Goal: Entertainment & Leisure: Consume media (video, audio)

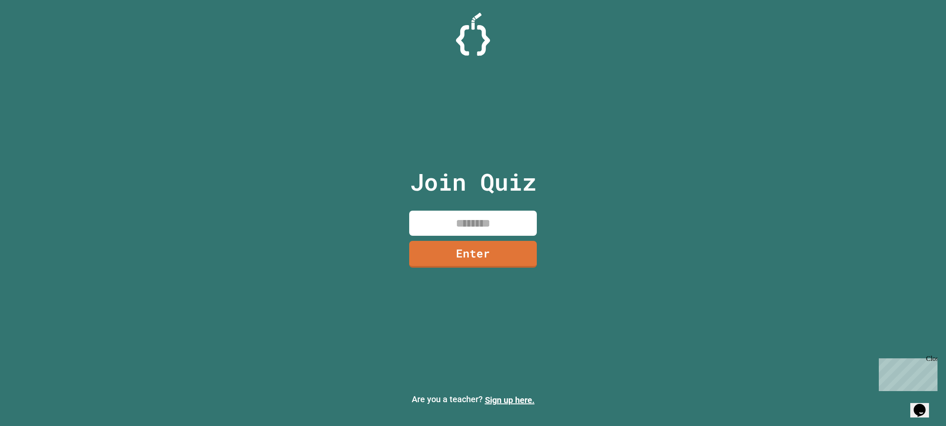
click at [446, 222] on input at bounding box center [473, 223] width 128 height 25
click at [419, 248] on link "Enter" at bounding box center [472, 253] width 129 height 27
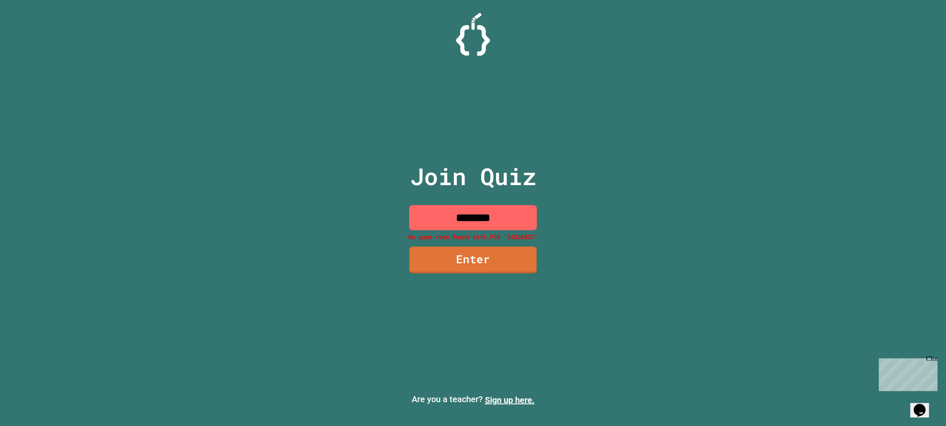
click at [505, 227] on input "********" at bounding box center [473, 217] width 128 height 25
click at [485, 219] on input "********" at bounding box center [473, 217] width 128 height 25
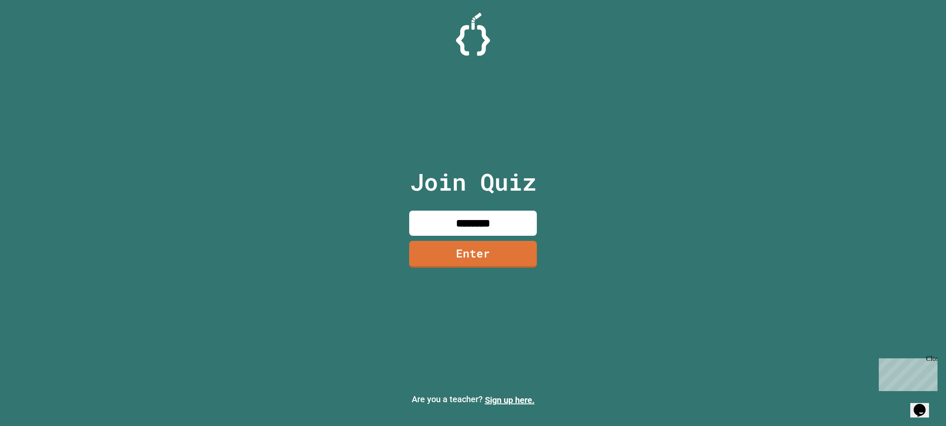
type input "********"
click at [482, 261] on link "Enter" at bounding box center [473, 253] width 127 height 28
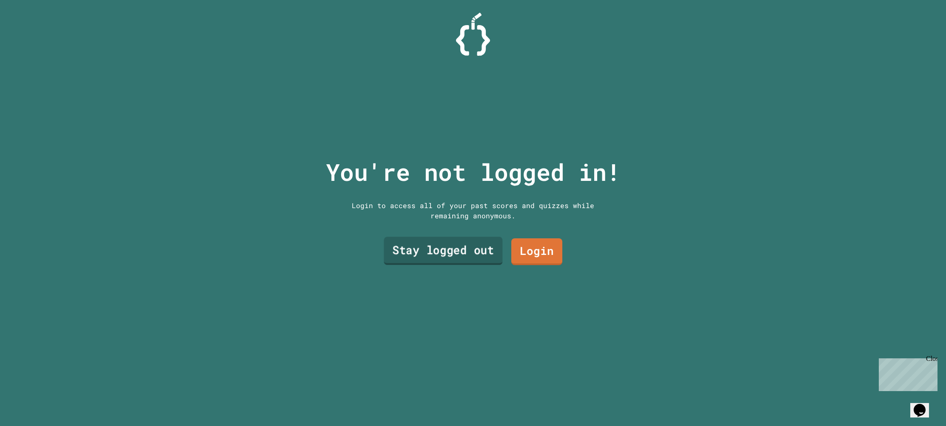
click at [486, 249] on link "Stay logged out" at bounding box center [443, 251] width 119 height 28
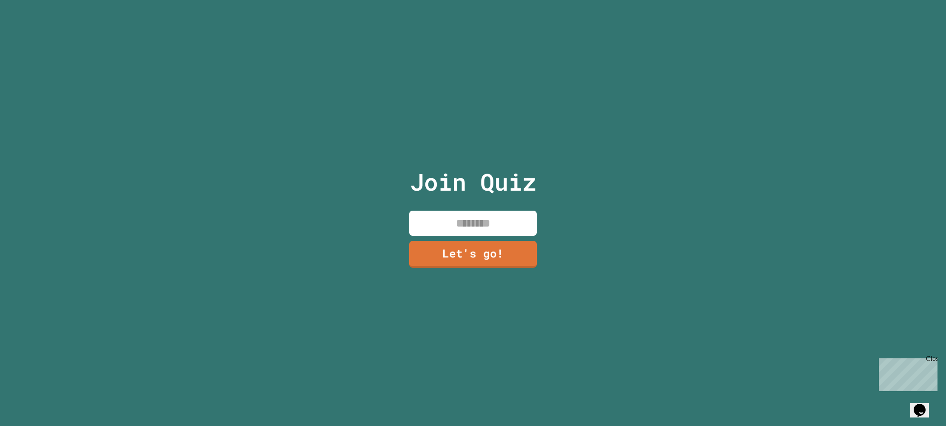
click at [475, 221] on input at bounding box center [473, 223] width 128 height 25
type input "*****"
click at [484, 244] on link "Let's go!" at bounding box center [472, 253] width 125 height 28
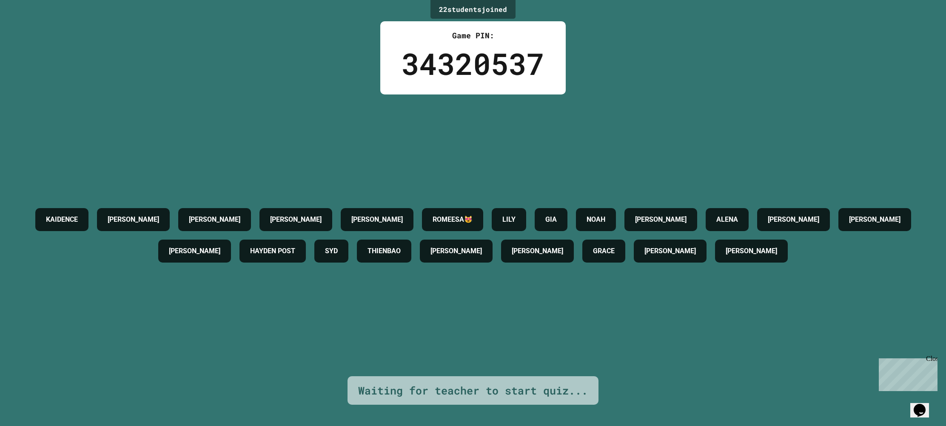
click at [932, 361] on div "Close" at bounding box center [931, 360] width 11 height 11
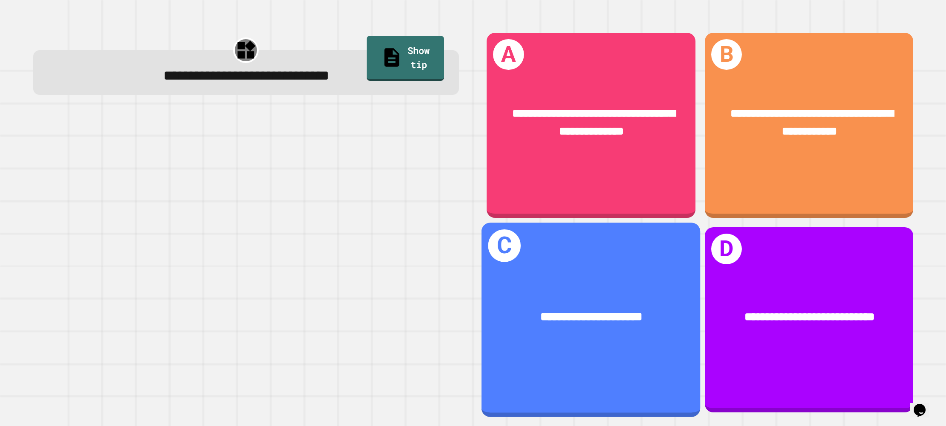
click at [599, 293] on div "**********" at bounding box center [591, 318] width 219 height 68
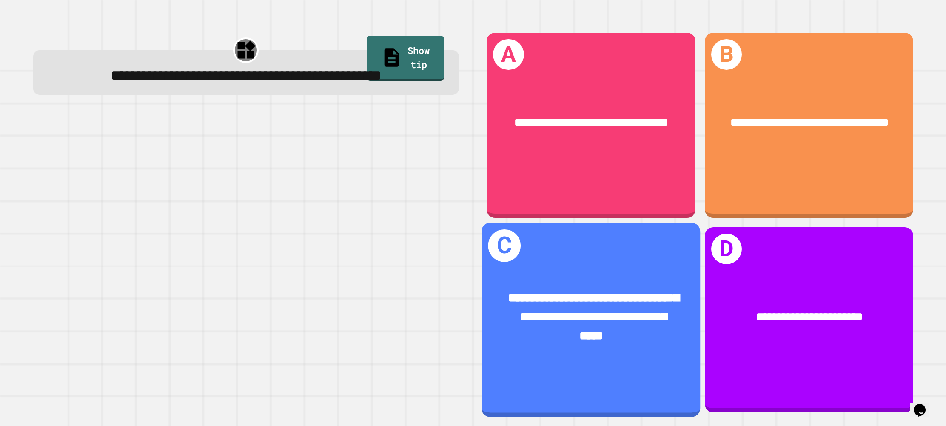
click at [674, 283] on div "**********" at bounding box center [591, 317] width 219 height 105
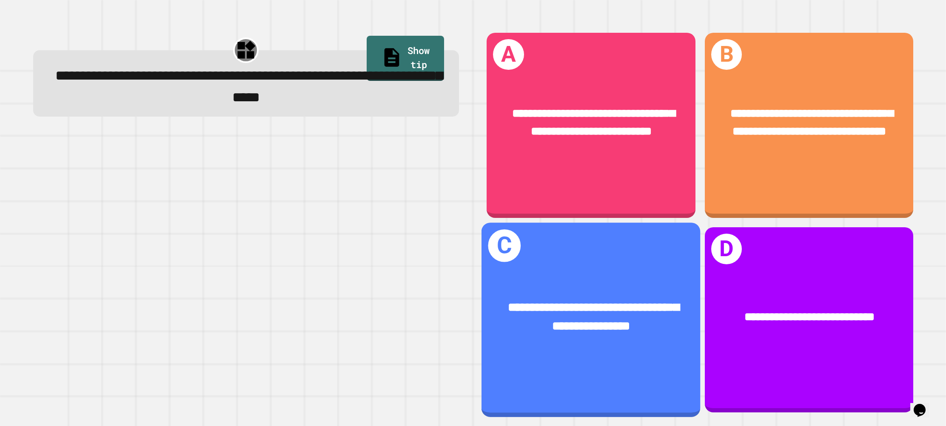
click at [650, 261] on div "**********" at bounding box center [591, 319] width 219 height 194
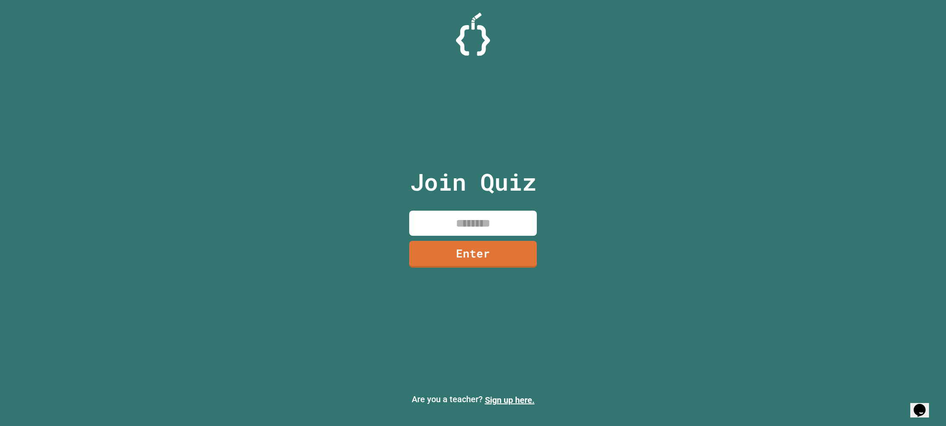
click at [500, 216] on input at bounding box center [473, 223] width 128 height 25
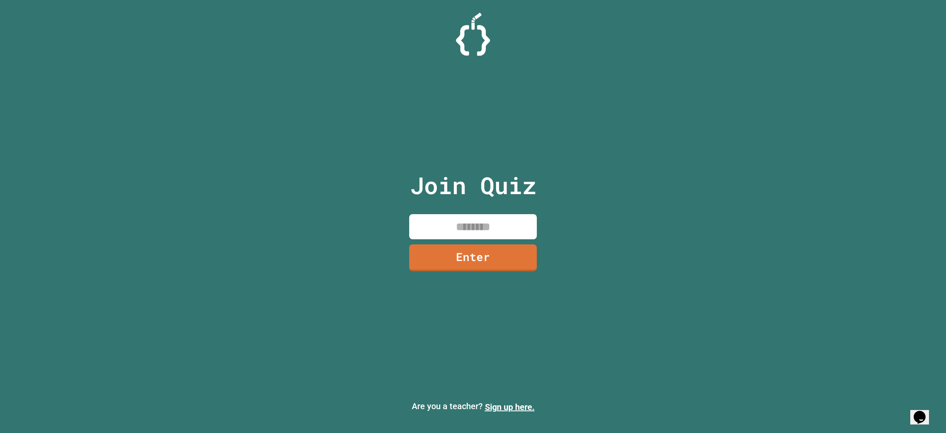
click at [480, 218] on input at bounding box center [473, 226] width 128 height 25
click at [521, 209] on div "Join Quiz Enter" at bounding box center [473, 216] width 143 height 390
click at [520, 209] on div "Join Quiz Enter" at bounding box center [473, 216] width 143 height 390
click at [520, 210] on div "Join Quiz Enter" at bounding box center [473, 216] width 143 height 390
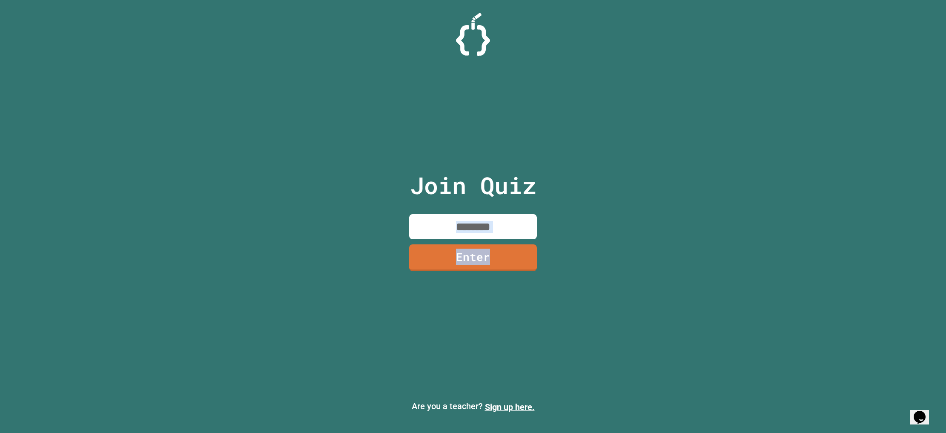
click at [519, 211] on div "Join Quiz Enter" at bounding box center [473, 216] width 143 height 390
click at [516, 214] on input at bounding box center [473, 226] width 128 height 25
click at [510, 222] on input at bounding box center [473, 226] width 128 height 25
type input "********"
click at [527, 267] on link "Enter" at bounding box center [473, 257] width 127 height 28
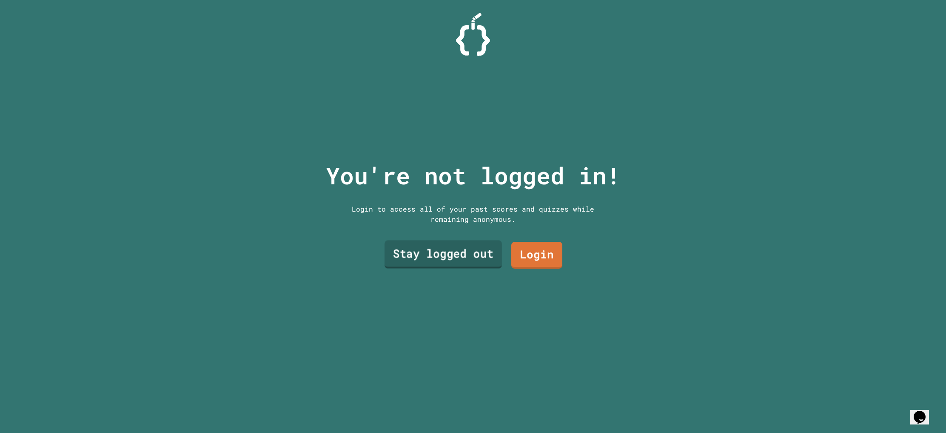
click at [452, 256] on link "Stay logged out" at bounding box center [443, 254] width 117 height 28
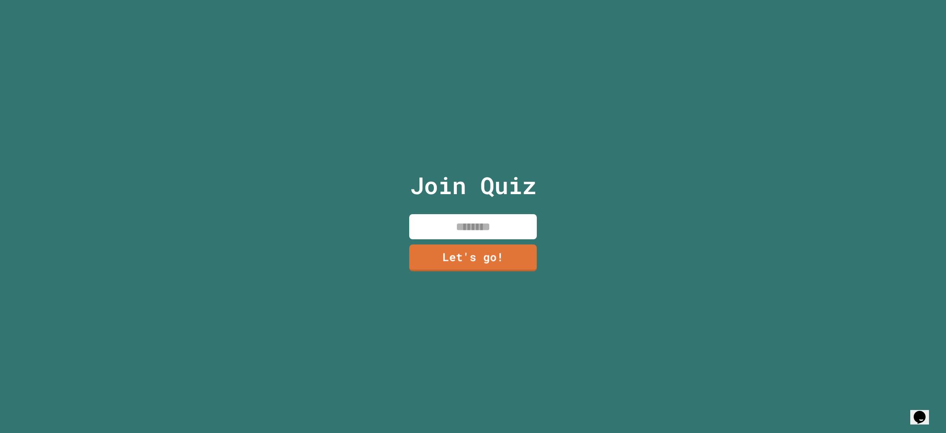
click at [479, 232] on input at bounding box center [473, 226] width 128 height 25
type input "*****"
click at [471, 264] on link "Let's go!" at bounding box center [473, 257] width 130 height 28
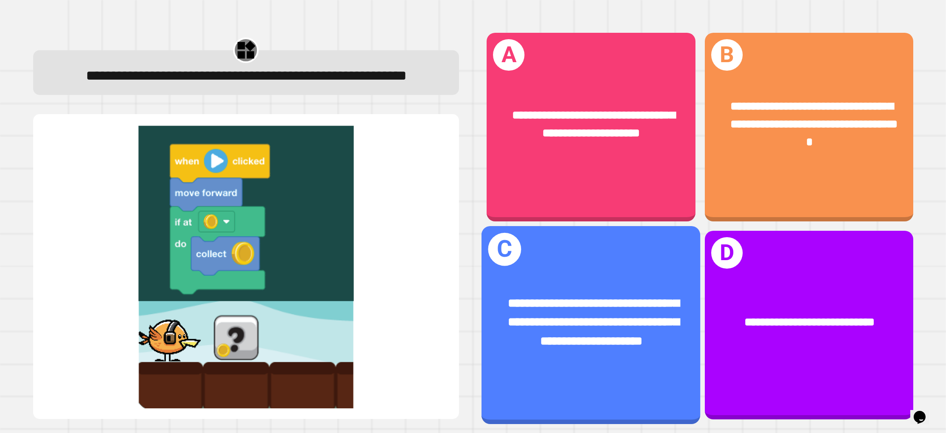
click at [619, 311] on div "**********" at bounding box center [591, 322] width 170 height 57
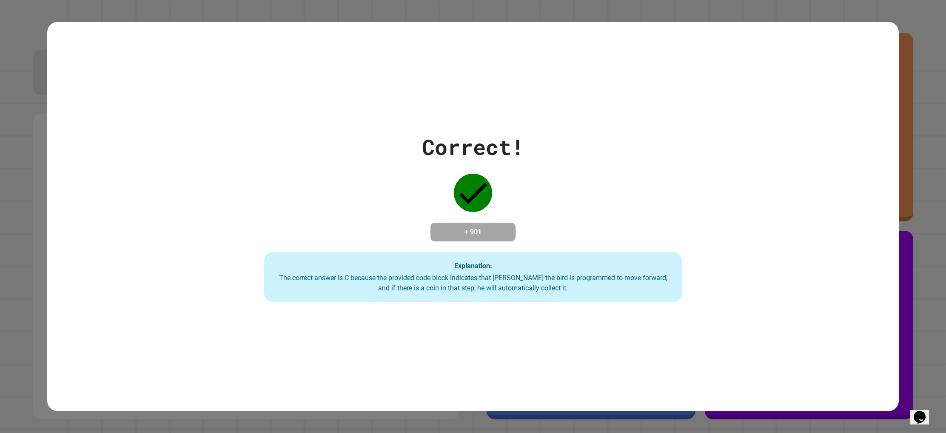
click at [704, 285] on div "Correct! + 901 Explanation: The correct answer is C because the provided code b…" at bounding box center [473, 216] width 597 height 171
click at [704, 288] on div "Correct! + 901 Explanation: The correct answer is C because the provided code b…" at bounding box center [473, 216] width 597 height 171
click at [701, 291] on div "Correct! + 901 Explanation: The correct answer is C because the provided code b…" at bounding box center [473, 216] width 597 height 171
click at [701, 292] on div "Correct! + 901 Explanation: The correct answer is C because the provided code b…" at bounding box center [473, 216] width 597 height 171
drag, startPoint x: 701, startPoint y: 292, endPoint x: 706, endPoint y: 341, distance: 49.1
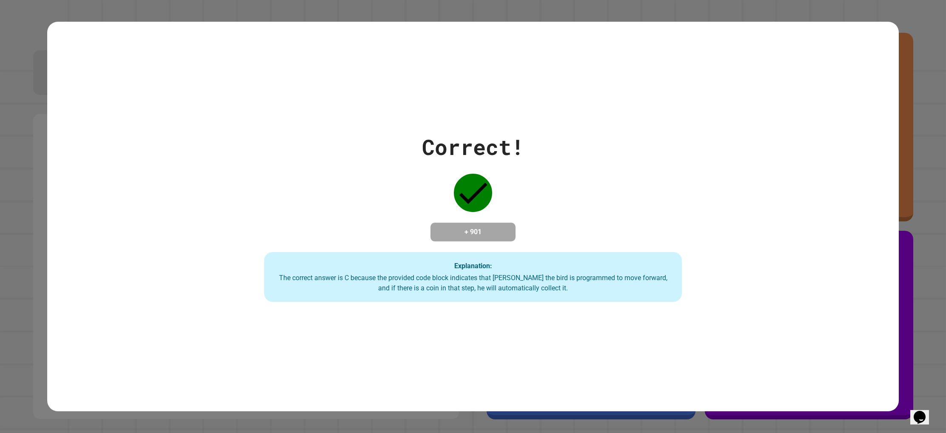
click at [706, 341] on div "Correct! + 901 Explanation: The correct answer is C because the provided code b…" at bounding box center [473, 216] width 852 height 389
click at [707, 339] on div "Correct! + 901 Explanation: The correct answer is C because the provided code b…" at bounding box center [473, 216] width 852 height 389
drag, startPoint x: 707, startPoint y: 325, endPoint x: 706, endPoint y: 331, distance: 5.6
click at [706, 331] on div "Correct! + 901 Explanation: The correct answer is C because the provided code b…" at bounding box center [473, 216] width 852 height 389
drag, startPoint x: 706, startPoint y: 331, endPoint x: 708, endPoint y: 322, distance: 8.8
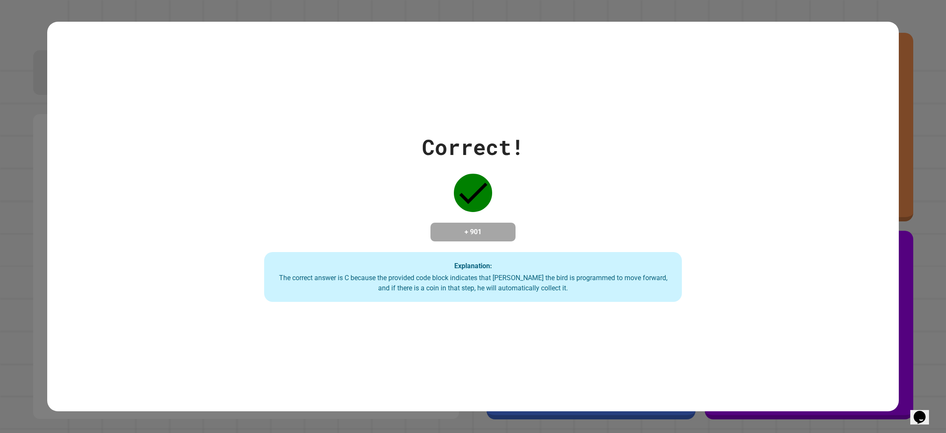
click at [707, 323] on div "Correct! + 901 Explanation: The correct answer is C because the provided code b…" at bounding box center [473, 216] width 852 height 389
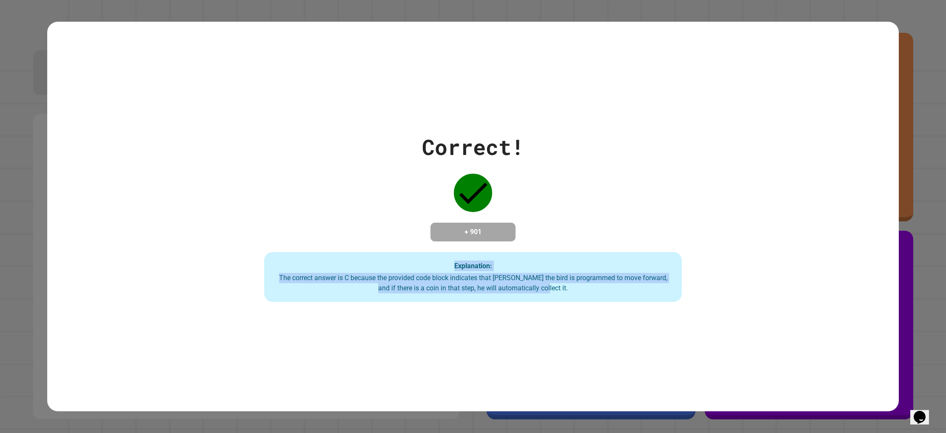
drag, startPoint x: 734, startPoint y: 295, endPoint x: 441, endPoint y: 266, distance: 294.9
click at [441, 268] on div "Correct! + 901 Explanation: The correct answer is C because the provided code b…" at bounding box center [473, 216] width 597 height 171
click at [450, 256] on div "Explanation: The correct answer is C because the provided code block indicates …" at bounding box center [473, 277] width 418 height 50
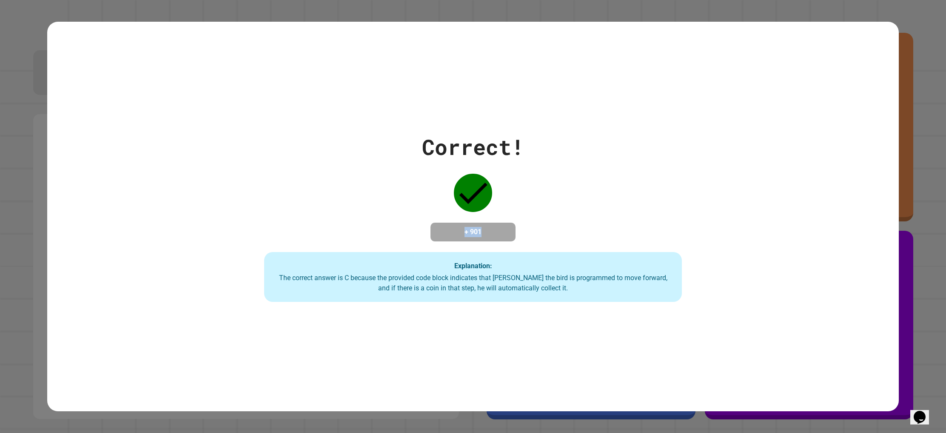
drag, startPoint x: 458, startPoint y: 232, endPoint x: 534, endPoint y: 248, distance: 78.1
click at [533, 247] on div "Correct! + 901 Explanation: The correct answer is C because the provided code b…" at bounding box center [473, 216] width 597 height 171
click at [539, 249] on div "Correct! + 901 Explanation: The correct answer is C because the provided code b…" at bounding box center [473, 216] width 597 height 171
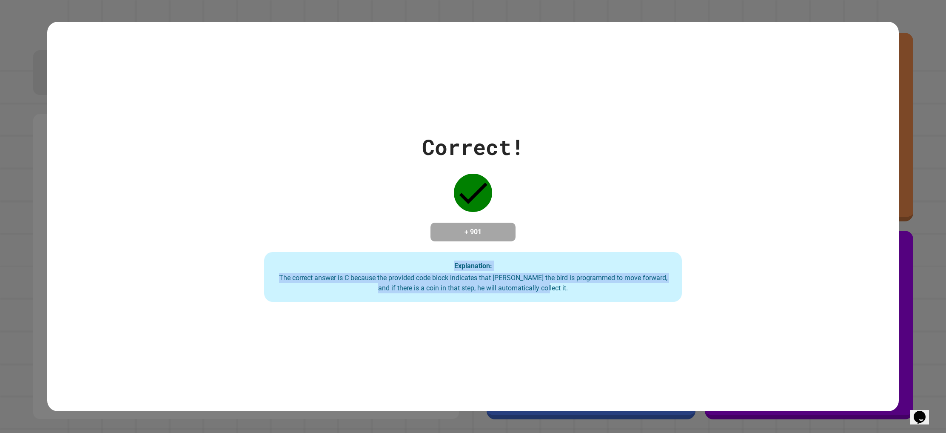
drag, startPoint x: 539, startPoint y: 253, endPoint x: 544, endPoint y: 305, distance: 53.0
click at [544, 302] on div "Correct! + 901 Explanation: The correct answer is C because the provided code b…" at bounding box center [473, 216] width 597 height 171
click at [544, 306] on div "Correct! + 901 Explanation: The correct answer is C because the provided code b…" at bounding box center [473, 216] width 852 height 389
drag, startPoint x: 544, startPoint y: 306, endPoint x: 474, endPoint y: 241, distance: 96.0
click at [474, 241] on div "Correct! + 901 Explanation: The correct answer is C because the provided code b…" at bounding box center [473, 216] width 597 height 171
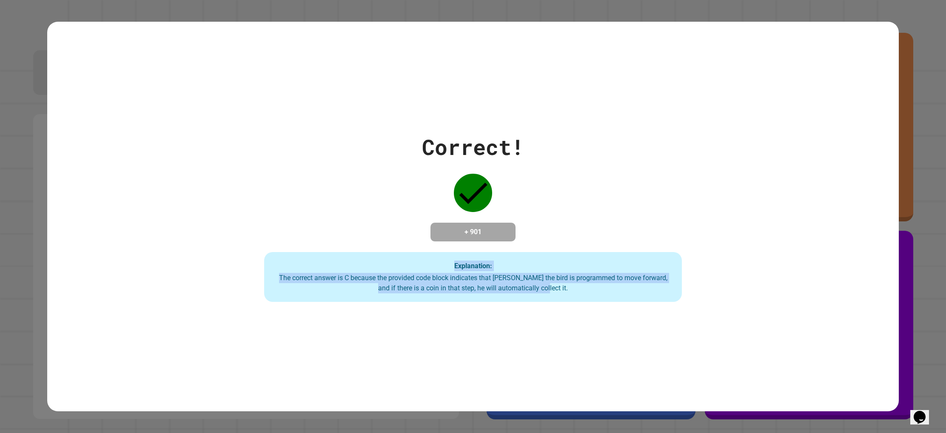
click at [473, 241] on div "+ 901" at bounding box center [472, 231] width 85 height 19
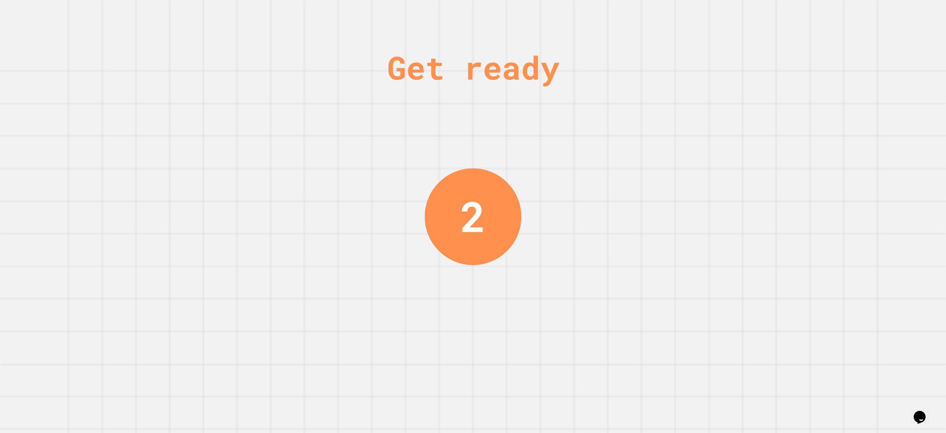
click at [524, 201] on div "Get ready 2" at bounding box center [473, 216] width 946 height 433
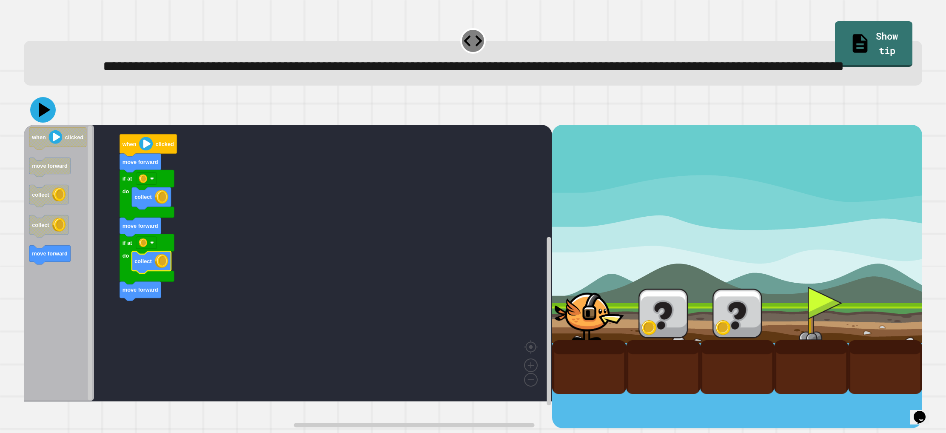
click at [43, 123] on icon at bounding box center [43, 110] width 26 height 26
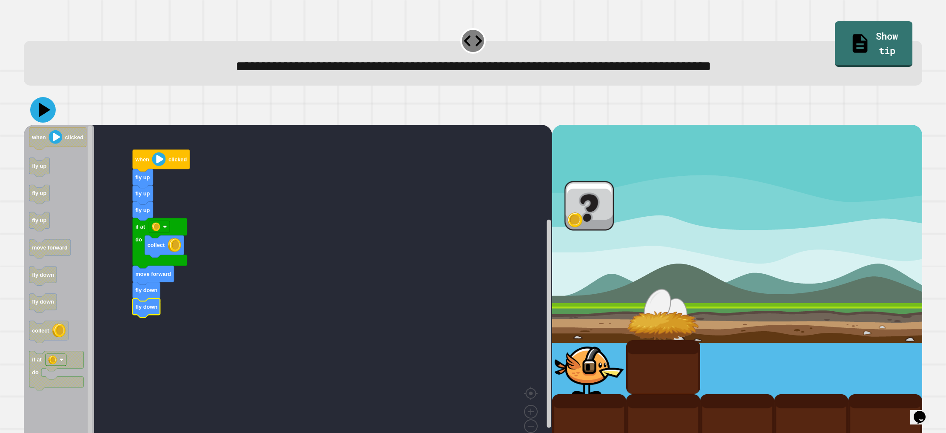
click at [39, 111] on icon at bounding box center [45, 110] width 12 height 15
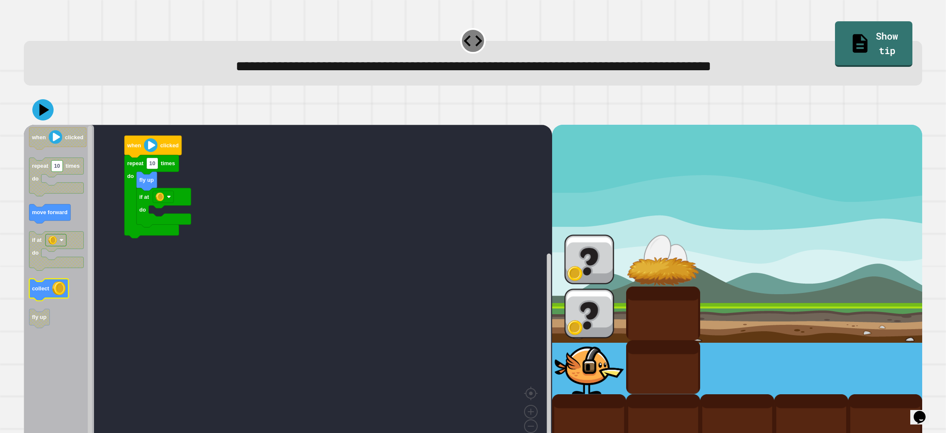
click at [66, 288] on icon "when clicked repeat 10 times do move forward if at do collect fly up" at bounding box center [59, 286] width 70 height 323
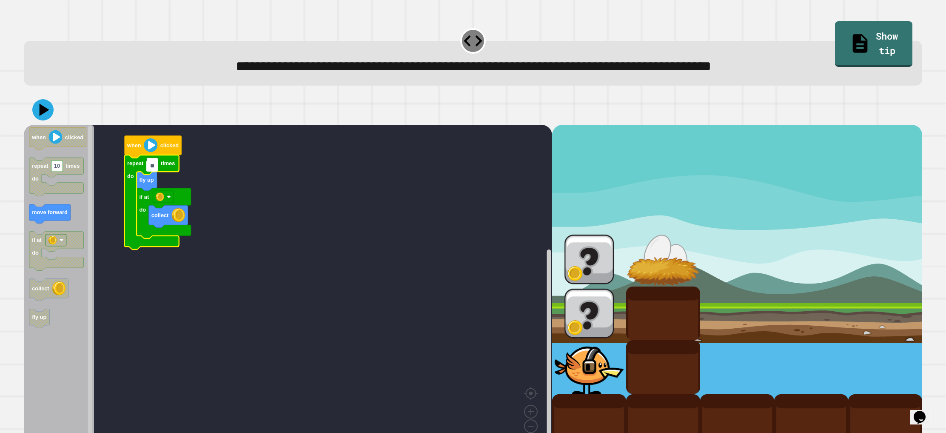
click at [150, 168] on input "**" at bounding box center [151, 165] width 11 height 11
type input "*"
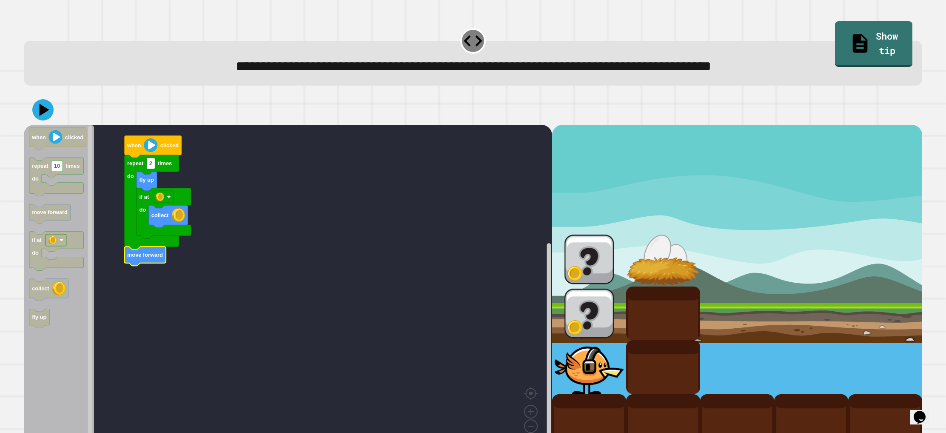
click at [47, 119] on icon at bounding box center [42, 109] width 21 height 21
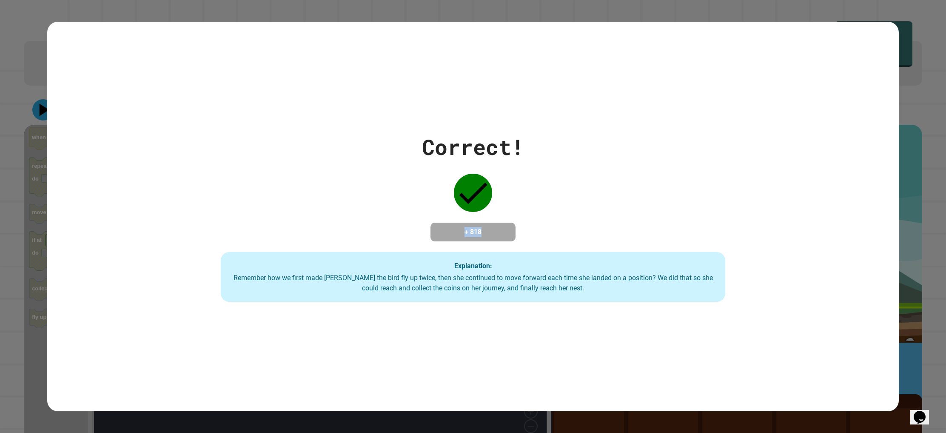
drag, startPoint x: 453, startPoint y: 225, endPoint x: 563, endPoint y: 235, distance: 110.3
click at [566, 237] on div "Correct! + 818 Explanation: Remember how we first made Ollie the bird fly up tw…" at bounding box center [473, 216] width 720 height 171
click at [563, 235] on div "Correct! + 818 Explanation: Remember how we first made Ollie the bird fly up tw…" at bounding box center [473, 216] width 720 height 171
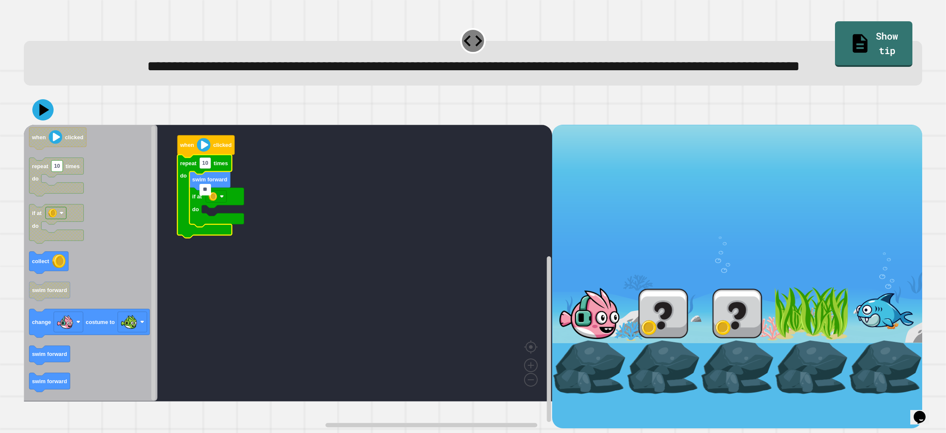
click at [206, 192] on input "**" at bounding box center [204, 189] width 11 height 11
type input "*"
click at [259, 307] on rect "Blockly Workspace" at bounding box center [288, 263] width 529 height 276
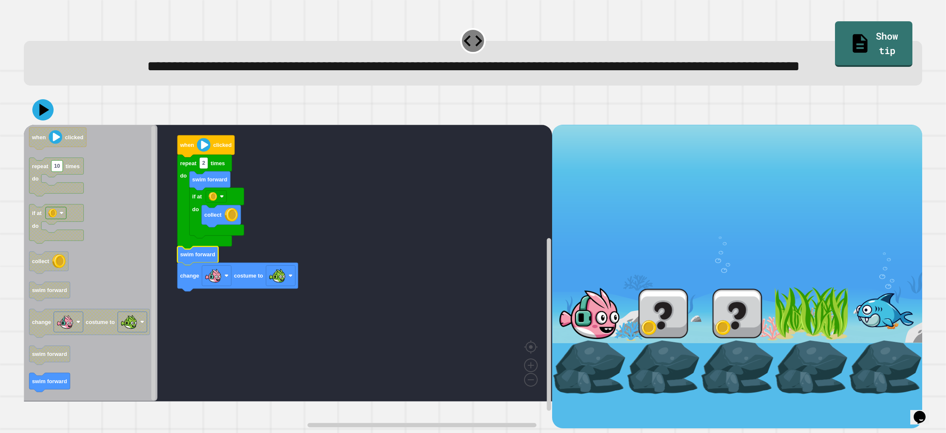
click at [41, 125] on div at bounding box center [473, 110] width 899 height 30
click at [38, 123] on icon at bounding box center [43, 110] width 26 height 26
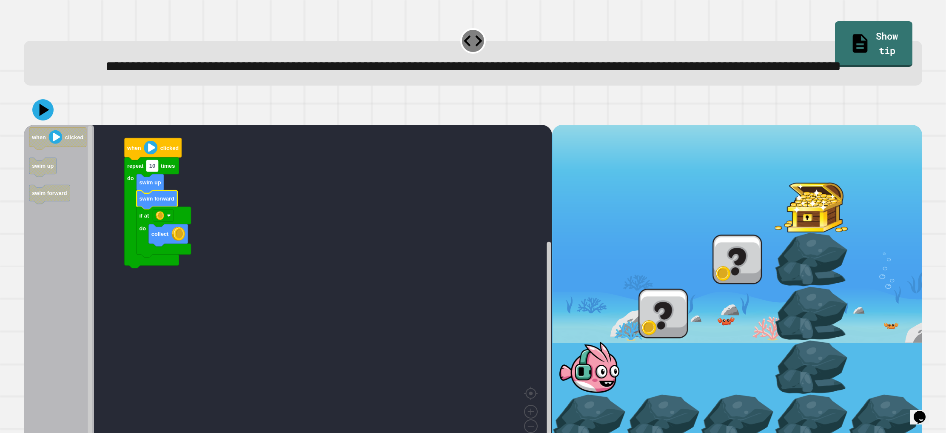
click at [151, 169] on text "10" at bounding box center [152, 165] width 6 height 6
click at [151, 192] on input "**" at bounding box center [151, 192] width 11 height 11
type input "**"
click at [157, 171] on rect "Blockly Workspace" at bounding box center [151, 165] width 11 height 11
type input "*"
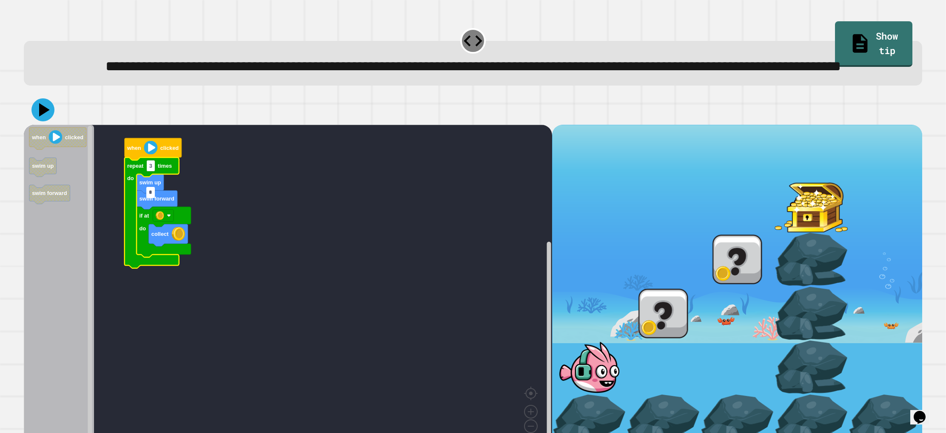
click at [51, 121] on icon at bounding box center [42, 109] width 23 height 23
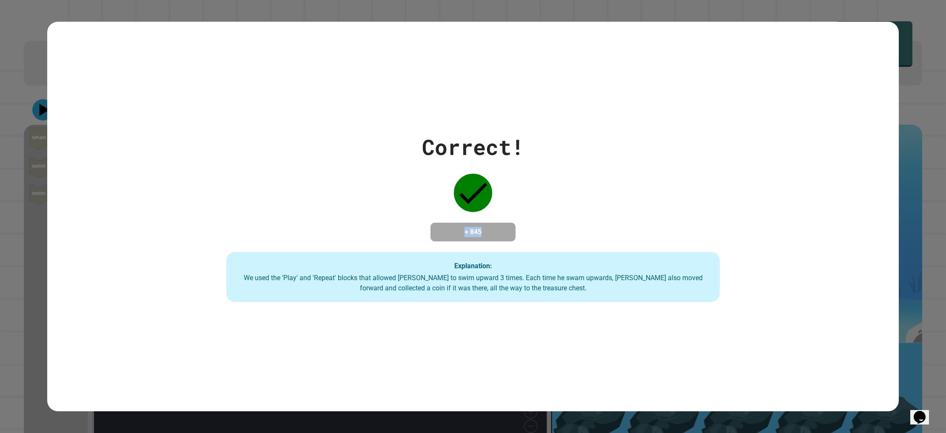
drag, startPoint x: 413, startPoint y: 226, endPoint x: 619, endPoint y: 236, distance: 205.7
click at [619, 236] on div "Correct! + 845 Explanation: We used the 'Play' and 'Repeat' blocks that allowed…" at bounding box center [473, 216] width 704 height 171
drag, startPoint x: 619, startPoint y: 236, endPoint x: 599, endPoint y: 237, distance: 19.6
click at [616, 236] on div "Correct! + 845 Explanation: We used the 'Play' and 'Repeat' blocks that allowed…" at bounding box center [473, 216] width 704 height 171
drag, startPoint x: 582, startPoint y: 239, endPoint x: 101, endPoint y: 250, distance: 481.2
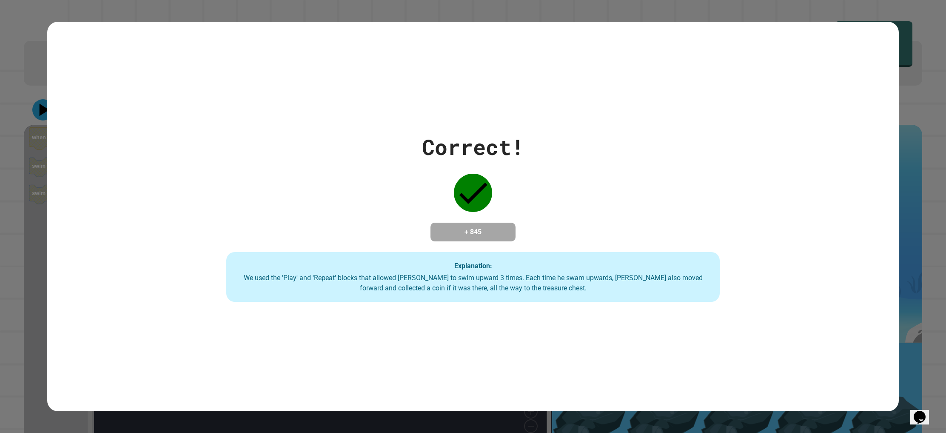
click at [101, 250] on div "Correct! + 845 Explanation: We used the 'Play' and 'Repeat' blocks that allowed…" at bounding box center [473, 216] width 852 height 171
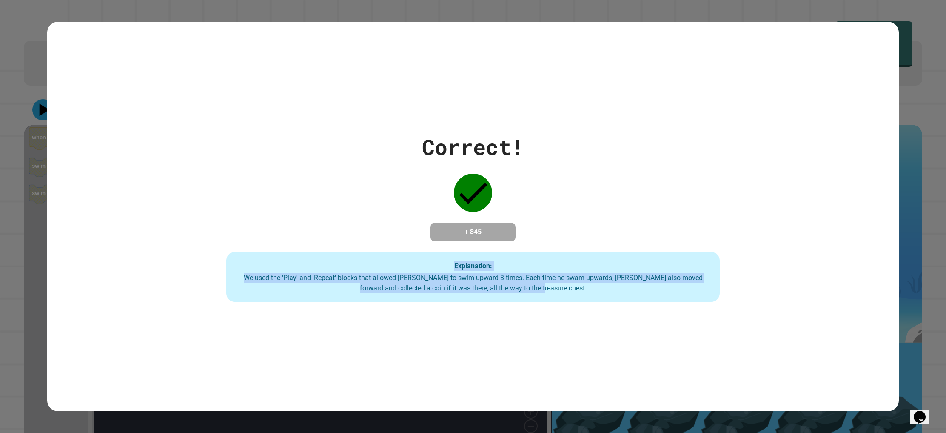
drag, startPoint x: 205, startPoint y: 246, endPoint x: 712, endPoint y: 369, distance: 521.3
click at [666, 364] on div "Correct! + 845 Explanation: We used the 'Play' and 'Repeat' blocks that allowed…" at bounding box center [473, 216] width 852 height 389
click at [713, 369] on div "Correct! + 845 Explanation: We used the 'Play' and 'Repeat' blocks that allowed…" at bounding box center [473, 216] width 852 height 389
